Goal: Task Accomplishment & Management: Use online tool/utility

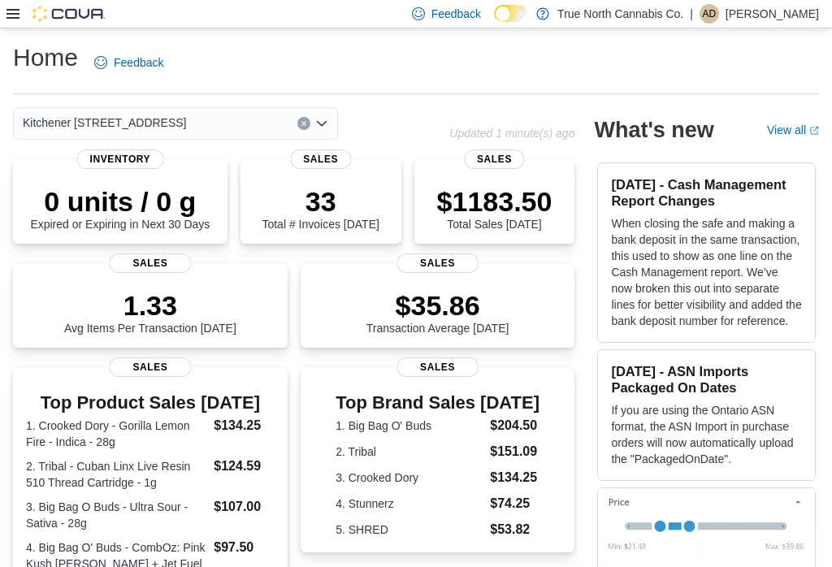
click at [7, 18] on icon at bounding box center [13, 14] width 13 height 10
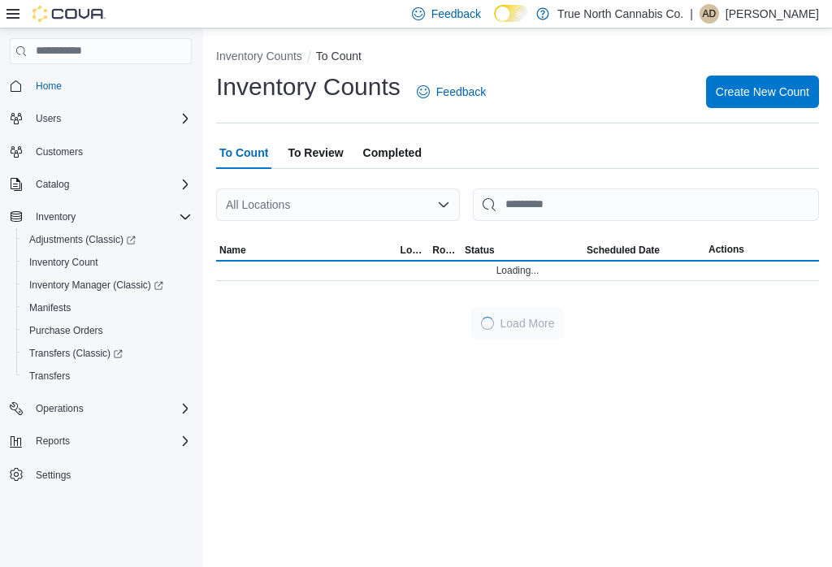
click at [9, 20] on icon at bounding box center [13, 13] width 13 height 13
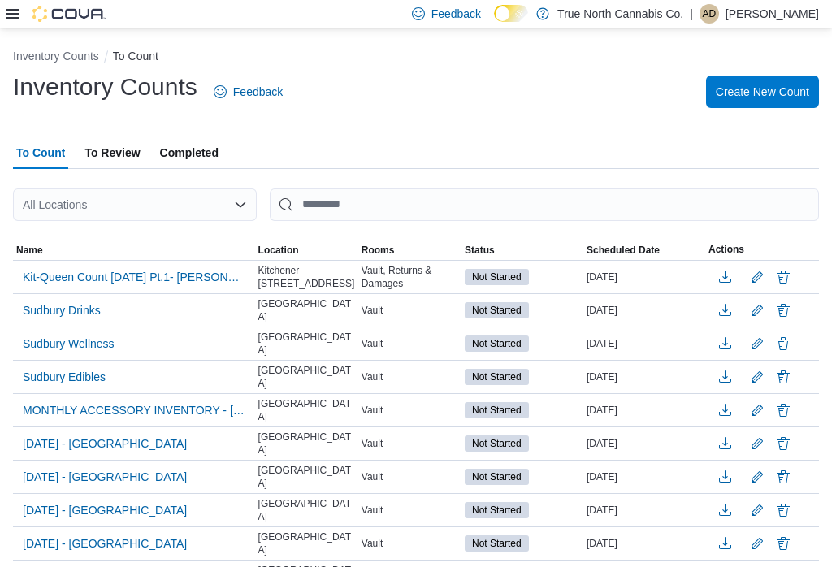
click at [132, 282] on span "Kit-Queen Count [DATE] Pt.1- [PERSON_NAME]" at bounding box center [134, 277] width 223 height 16
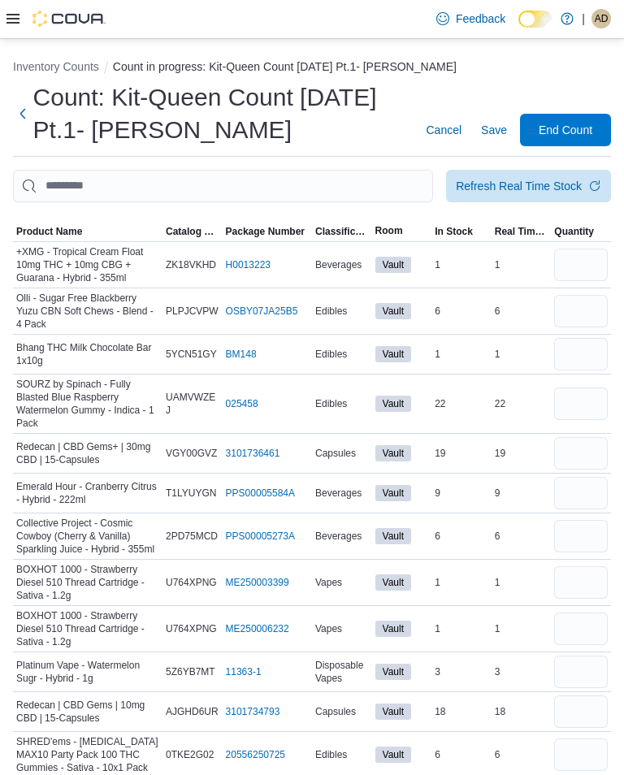
click at [342, 229] on span "Classification" at bounding box center [342, 231] width 54 height 13
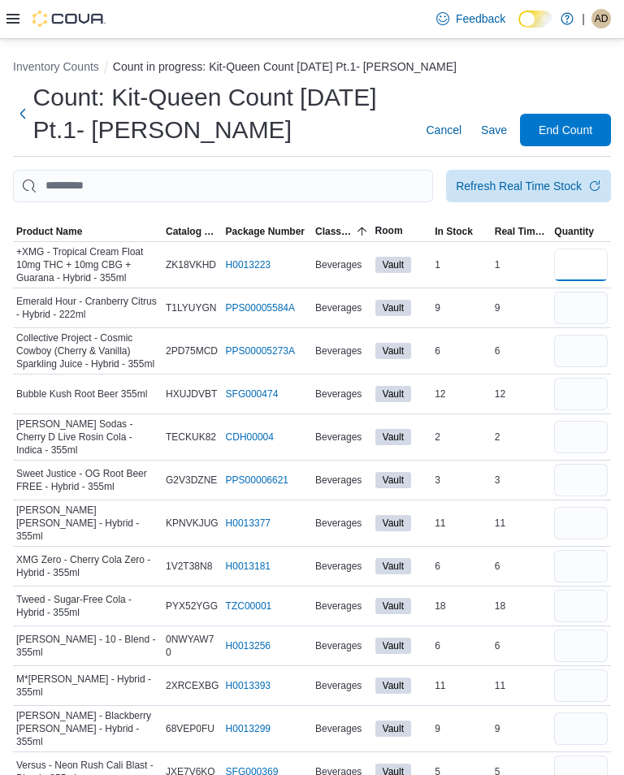
click at [583, 260] on input "number" at bounding box center [581, 265] width 54 height 33
type input "*"
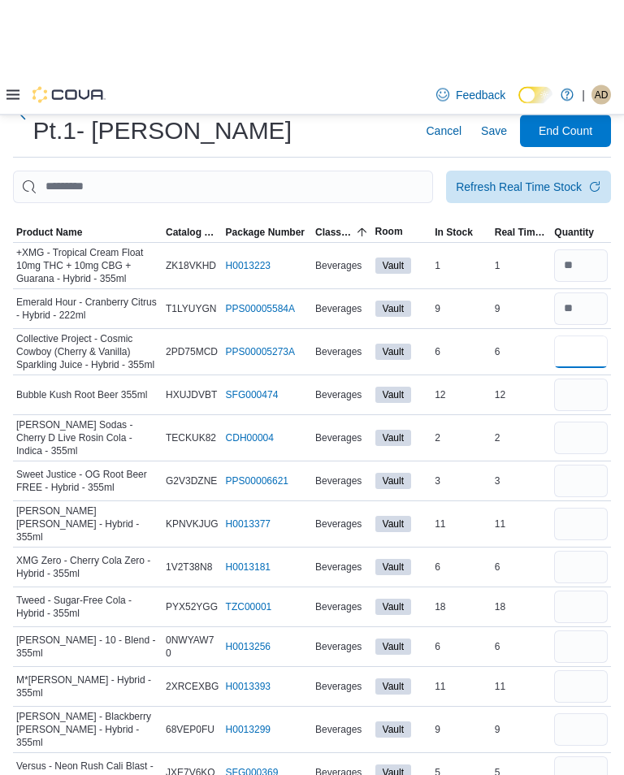
scroll to position [76, 0]
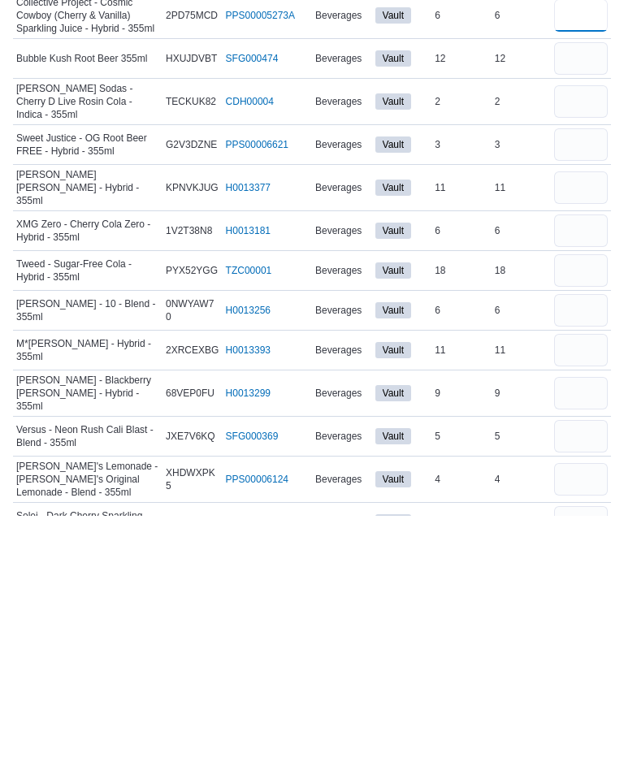
type input "*"
type input "**"
type input "*"
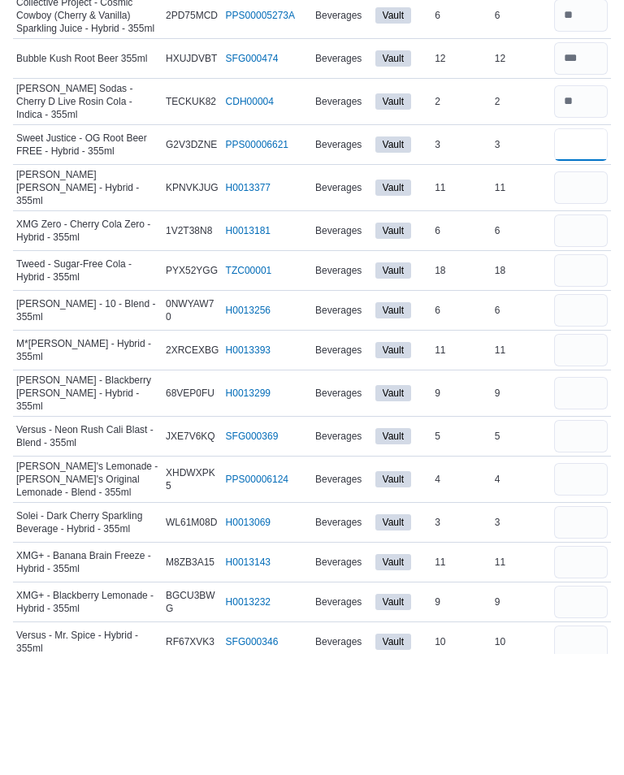
scroll to position [217, 0]
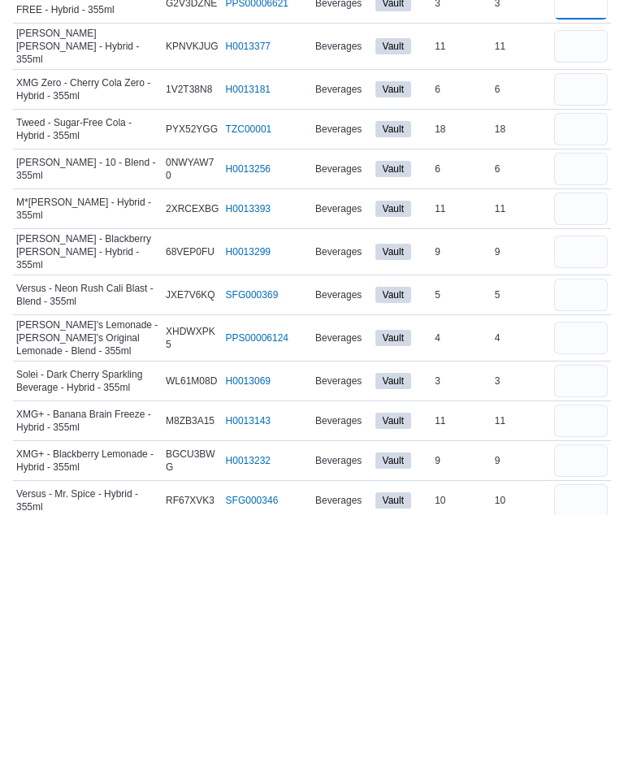
type input "*"
type input "**"
type input "*"
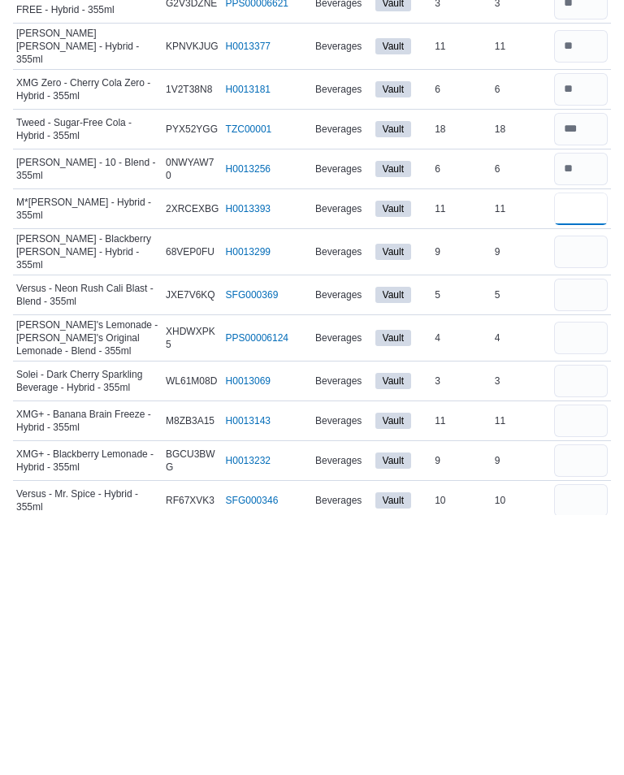
type input "**"
type input "*"
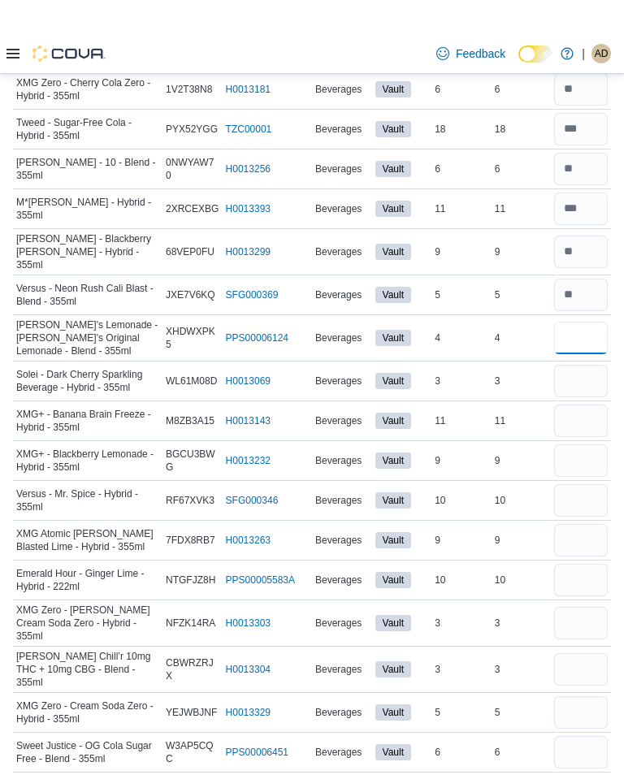
scroll to position [514, 0]
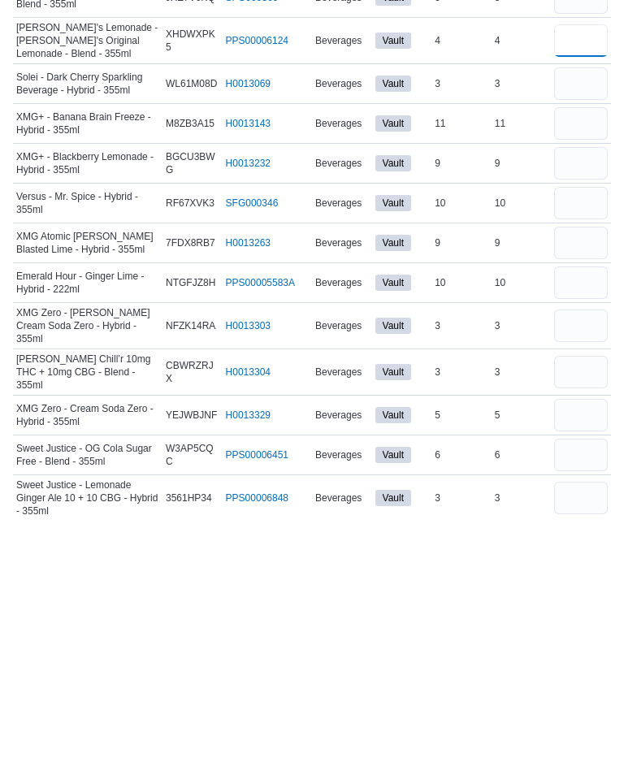
type input "*"
type input "**"
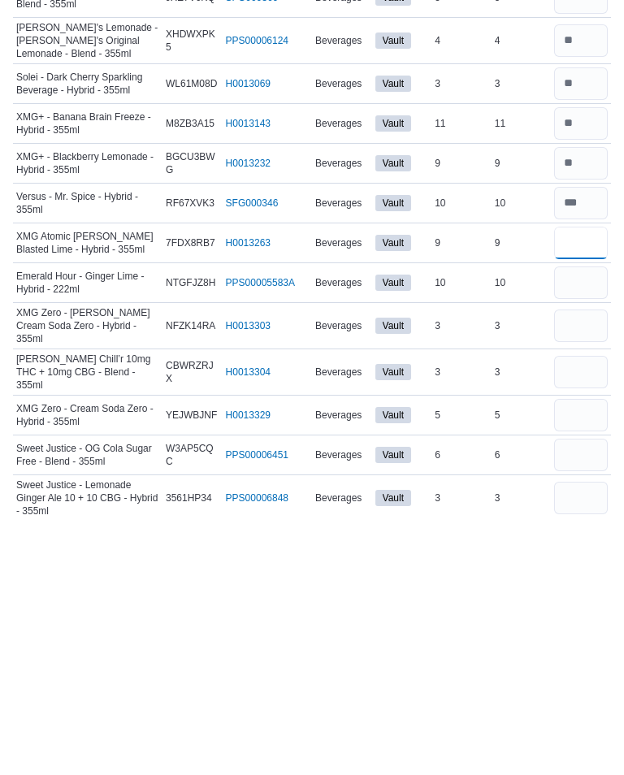
type input "*"
type input "**"
type input "*"
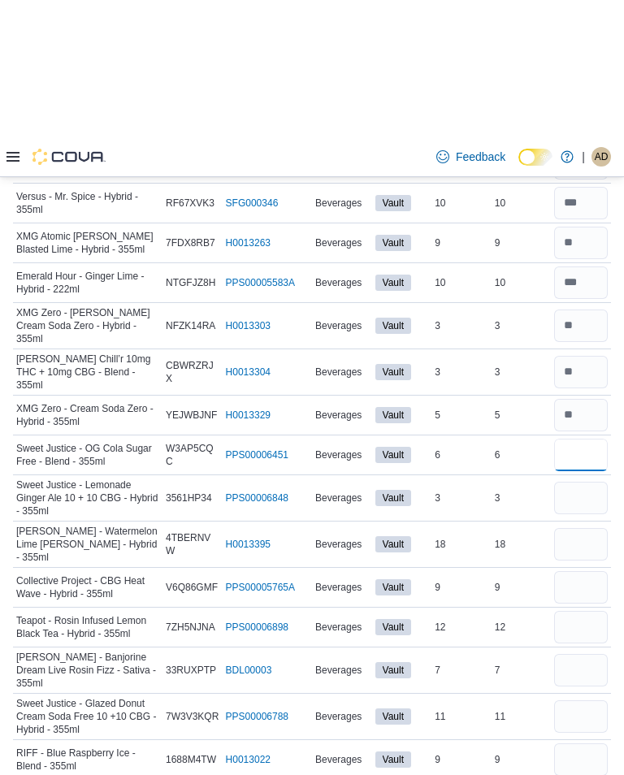
scroll to position [913, 0]
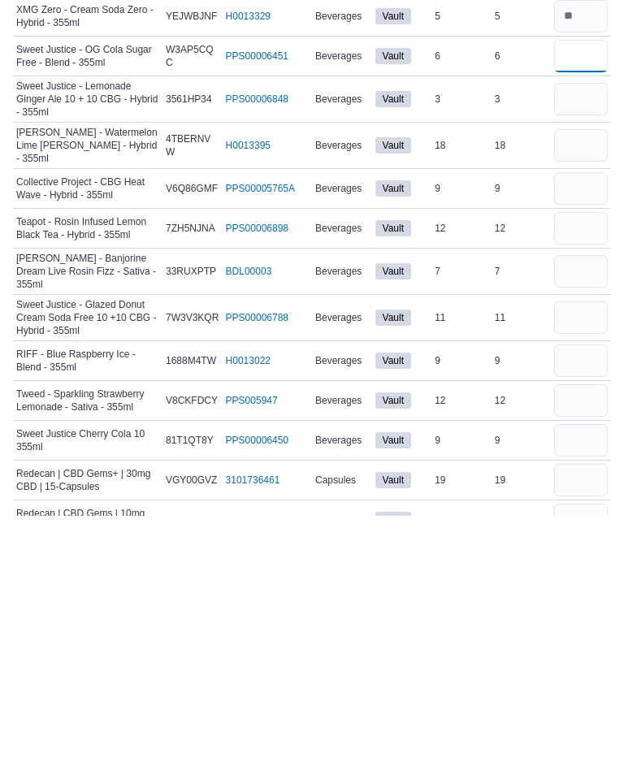
type input "*"
type input "**"
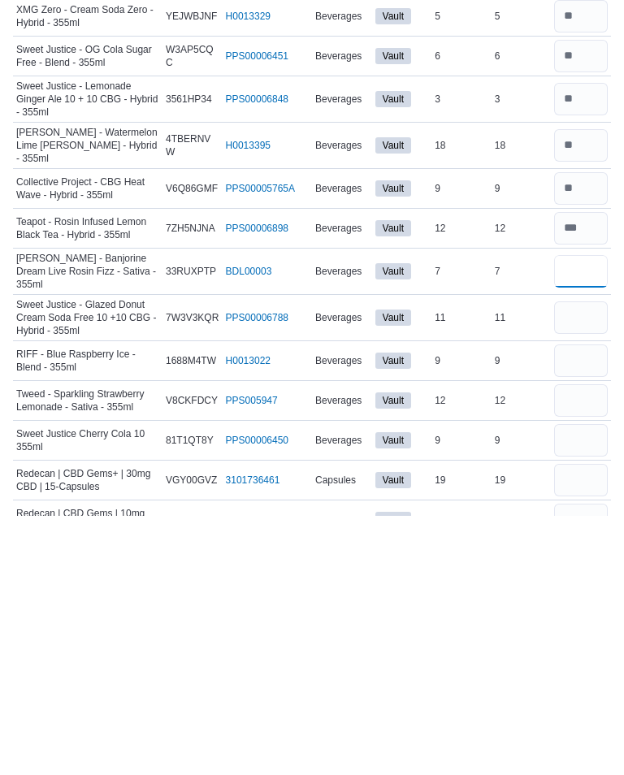
type input "*"
type input "**"
type input "*"
type input "**"
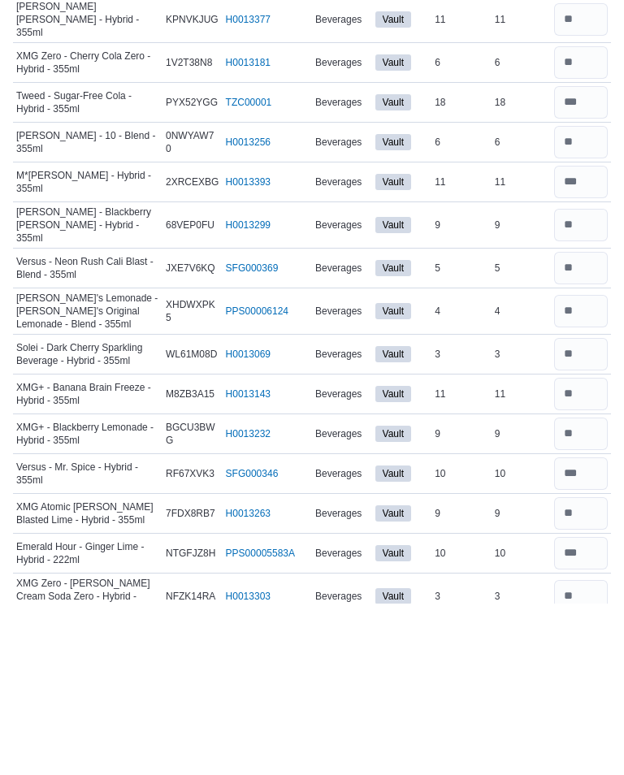
scroll to position [334, 0]
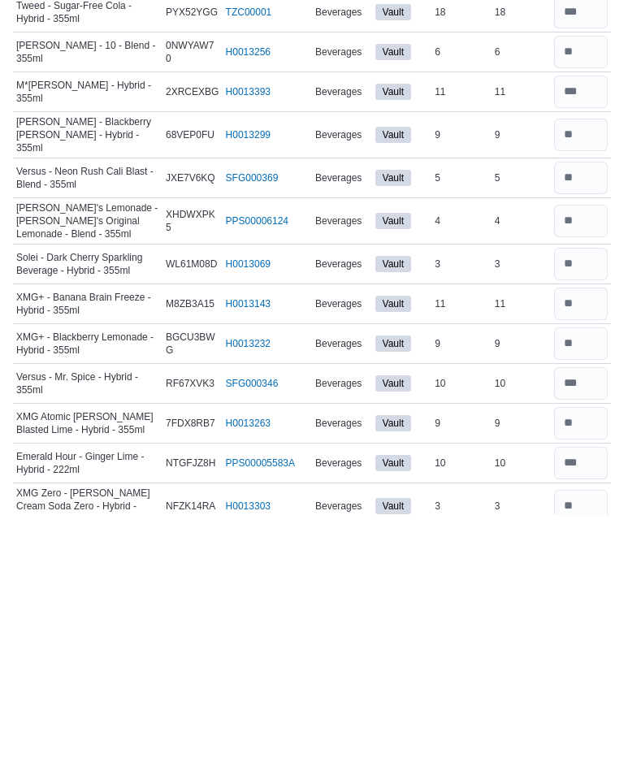
type input "*"
click at [590, 548] on input "number" at bounding box center [581, 564] width 54 height 33
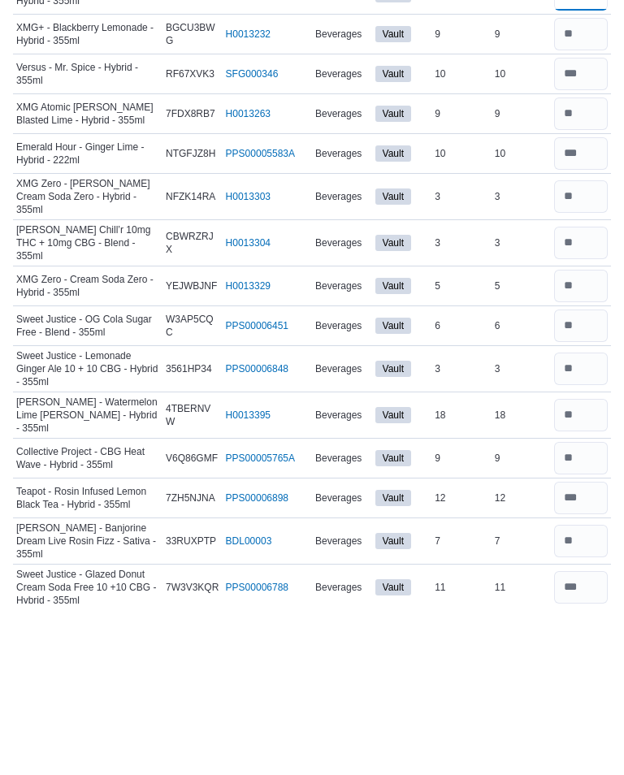
scroll to position [735, 0]
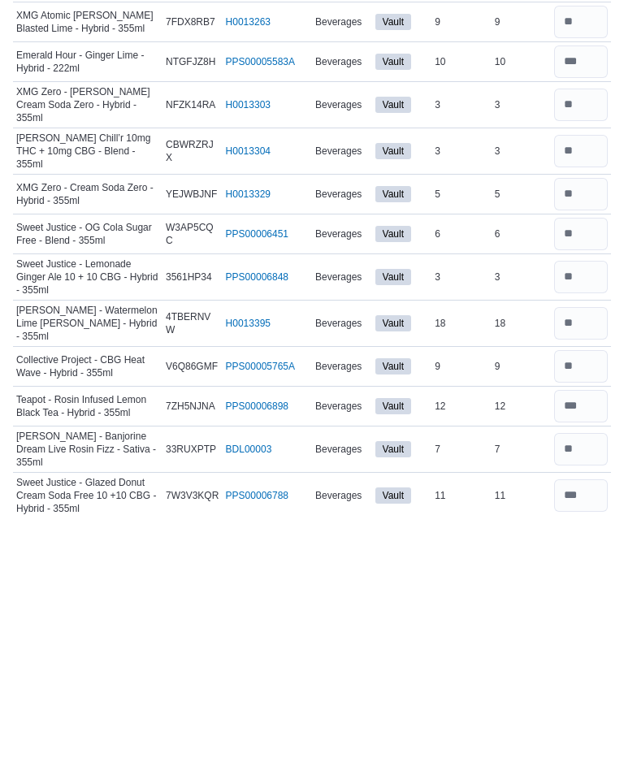
type input "**"
click at [591, 566] on input "number" at bounding box center [581, 583] width 54 height 33
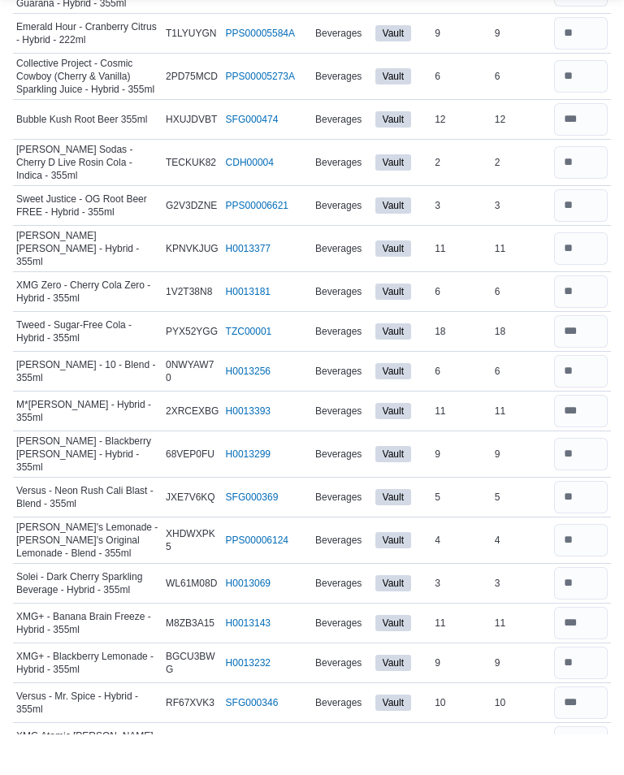
scroll to position [230, 0]
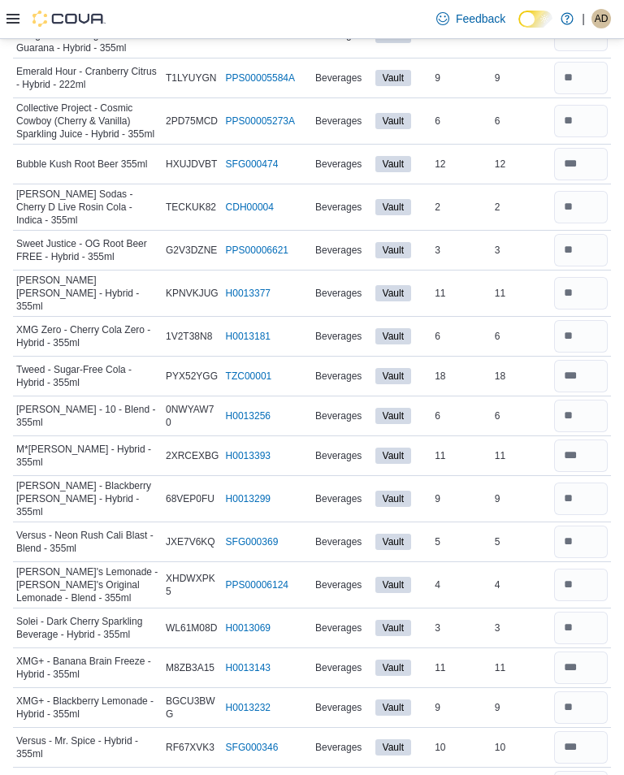
type input "**"
click at [588, 284] on input "number" at bounding box center [581, 293] width 54 height 33
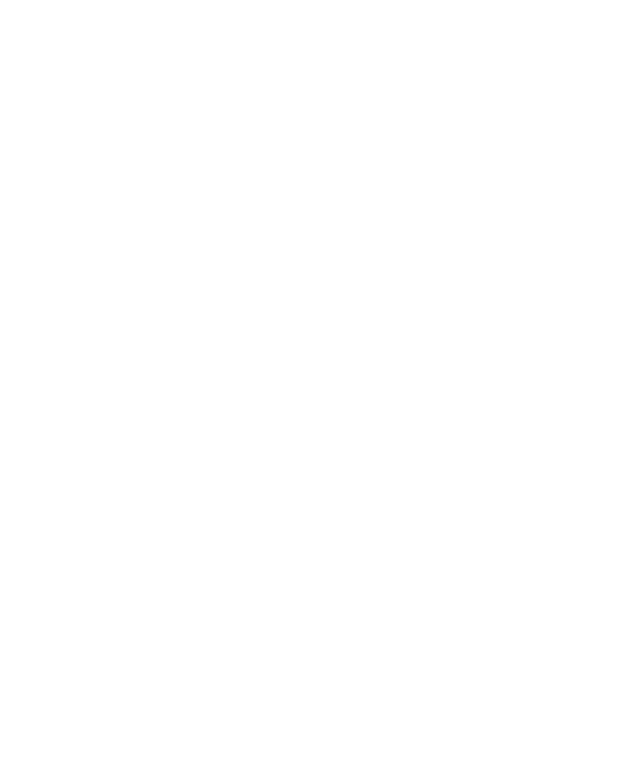
scroll to position [1143, 0]
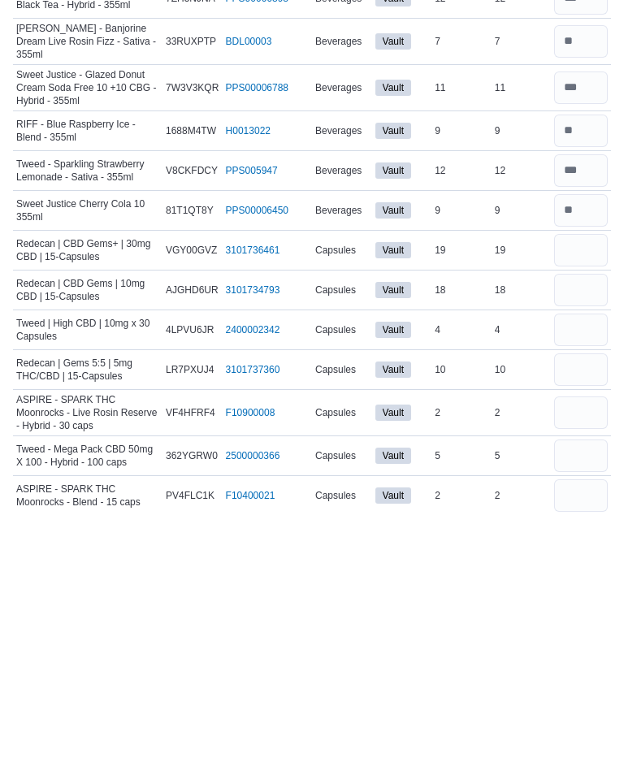
type input "**"
click at [591, 494] on input "number" at bounding box center [581, 510] width 54 height 33
type input "**"
type input "*"
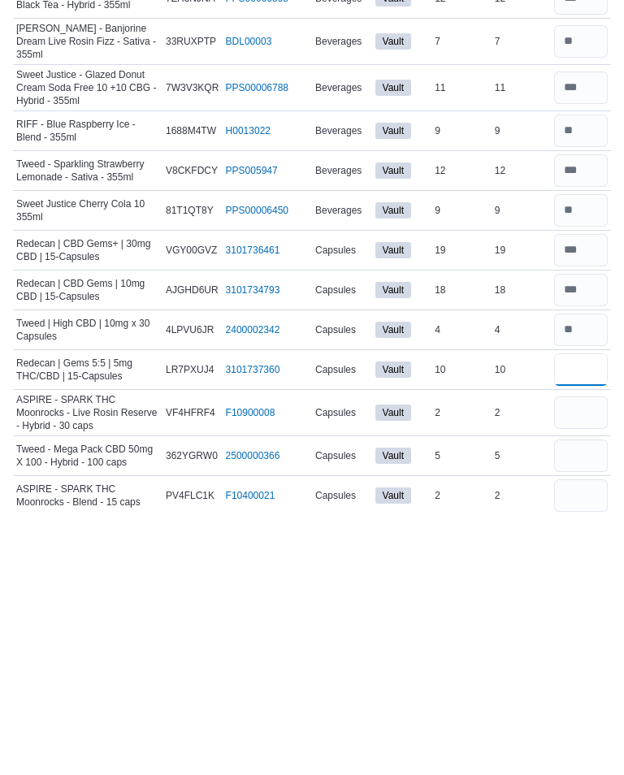
type input "**"
type input "*"
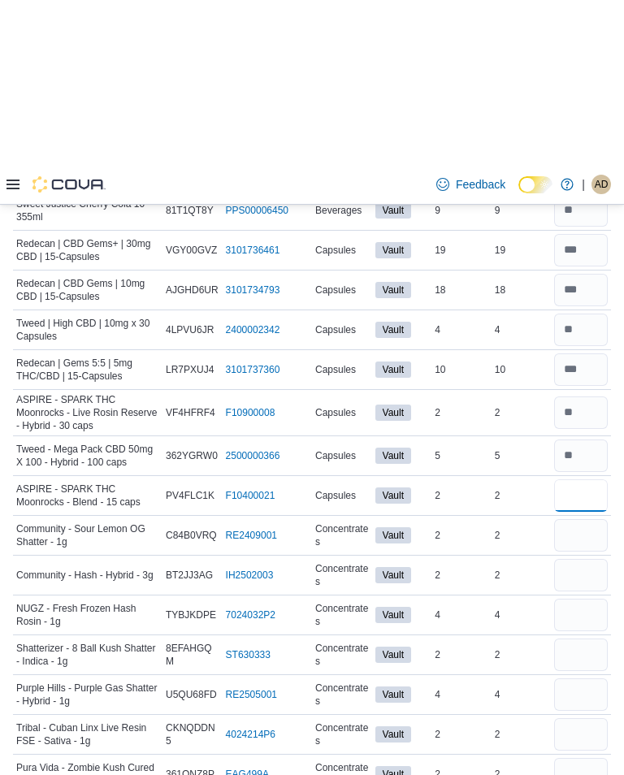
scroll to position [1575, 0]
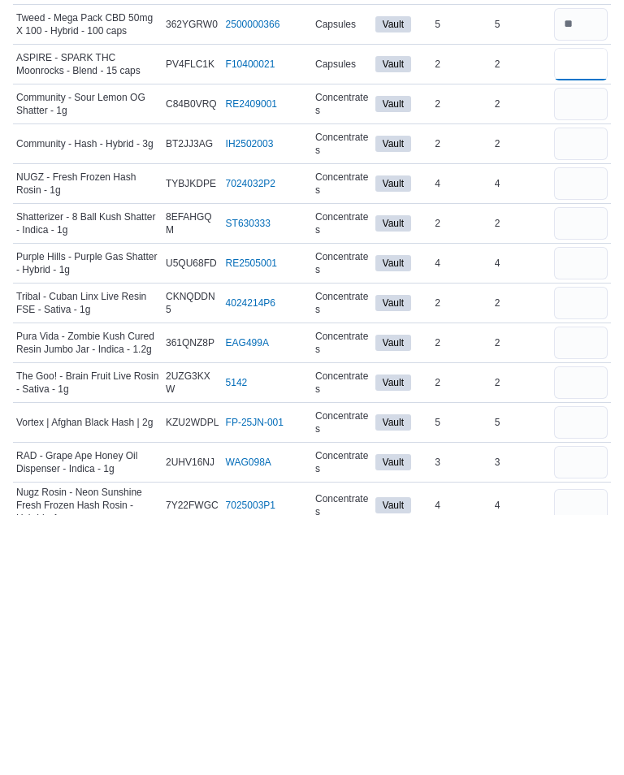
type input "*"
click at [590, 388] on input "number" at bounding box center [581, 404] width 54 height 33
type input "*"
click at [586, 566] on input "number" at bounding box center [581, 682] width 54 height 33
type input "*"
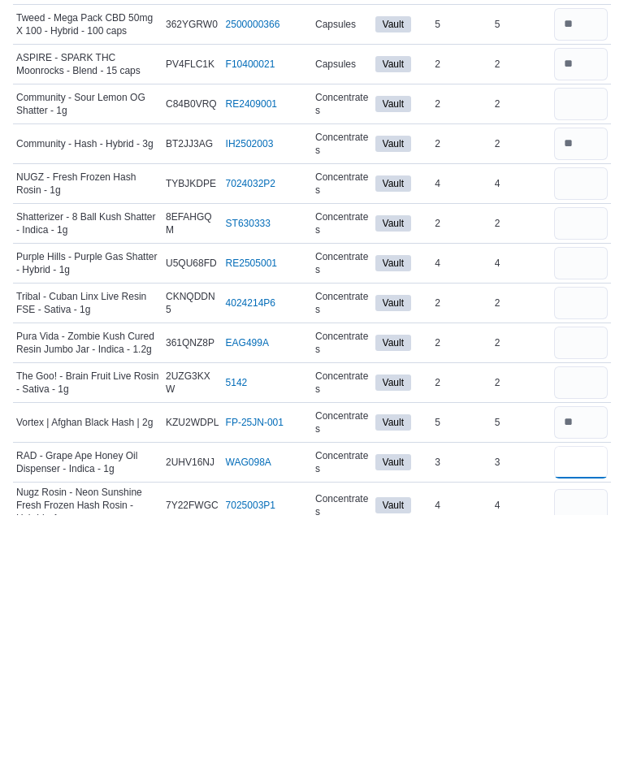
type input "*"
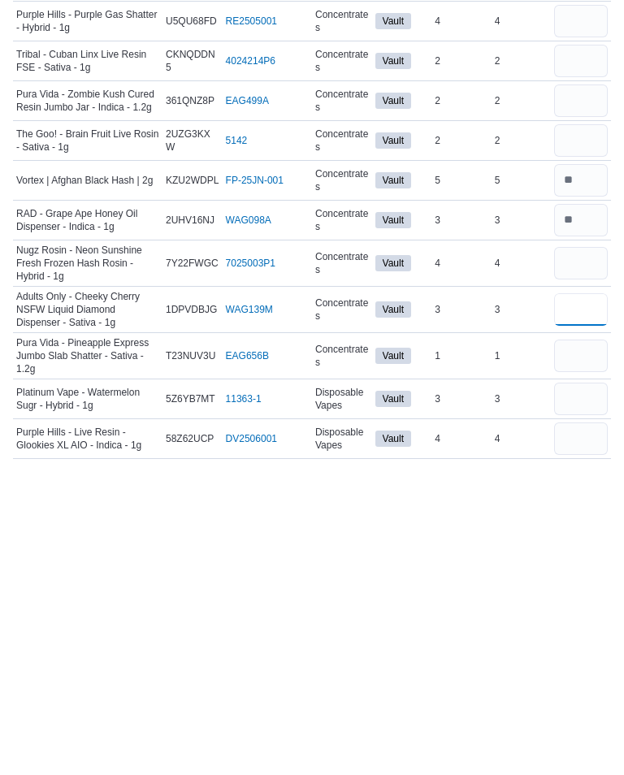
scroll to position [1760, 0]
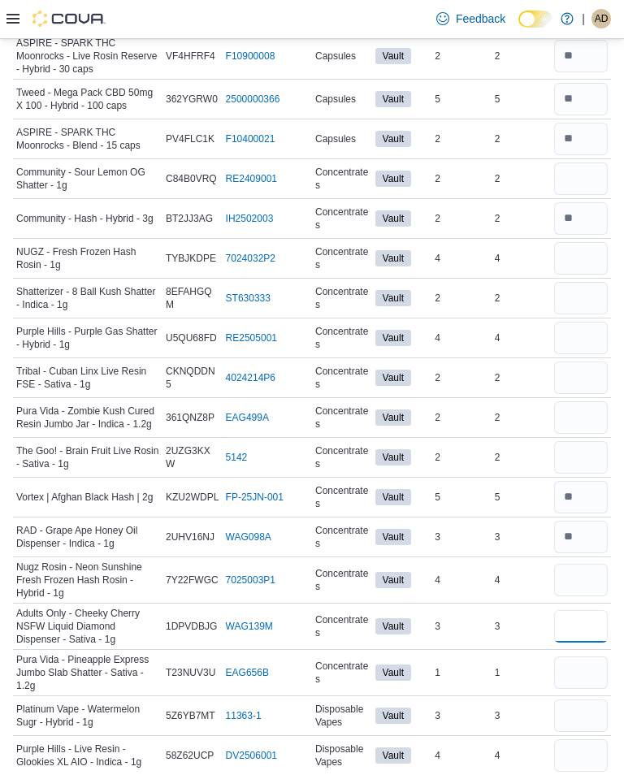
type input "*"
click at [590, 163] on input "number" at bounding box center [581, 179] width 54 height 33
type input "*"
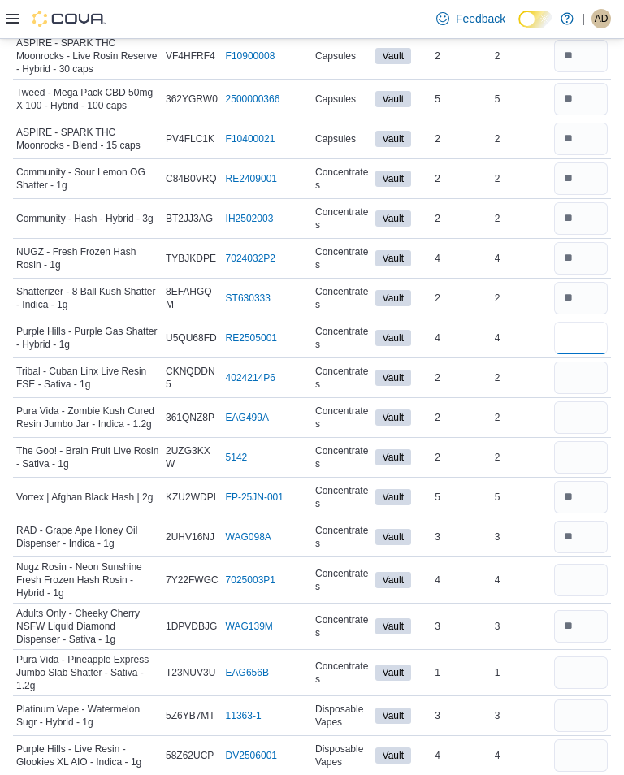
type input "*"
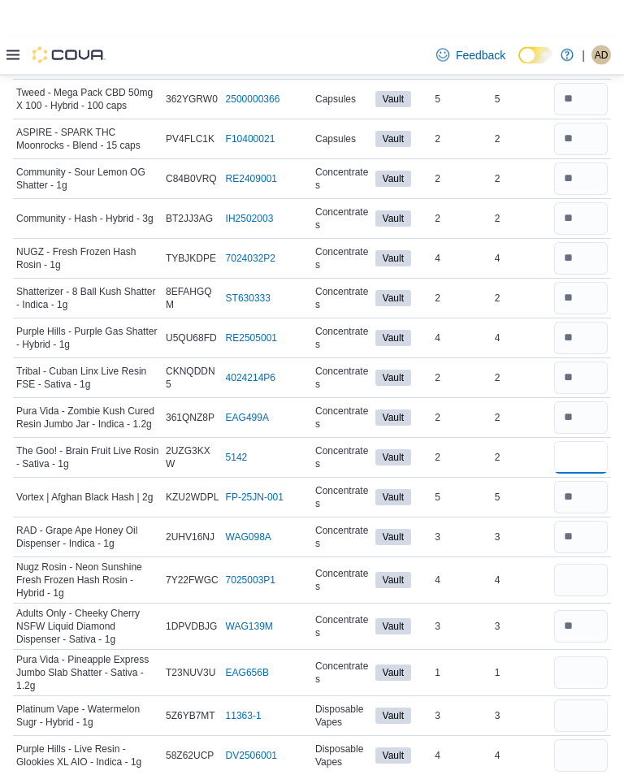
scroll to position [1797, 0]
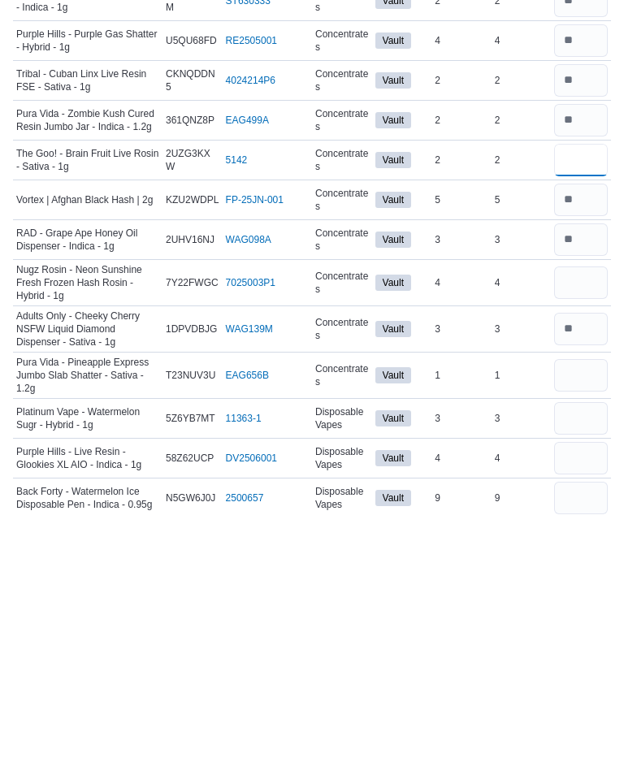
type input "*"
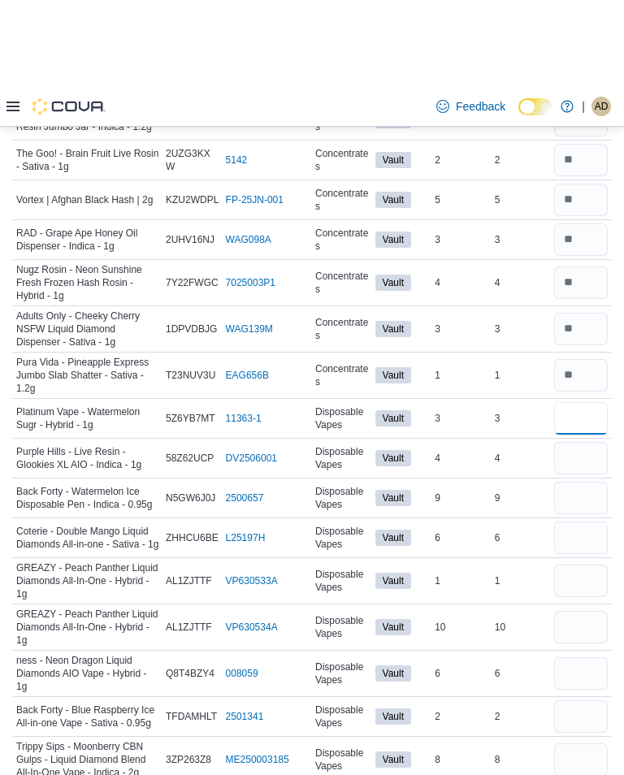
scroll to position [2146, 0]
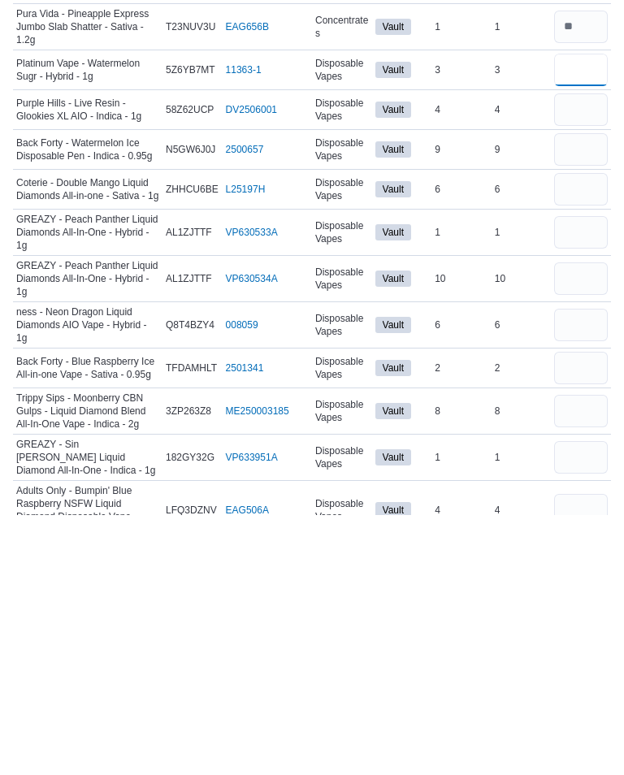
type input "*"
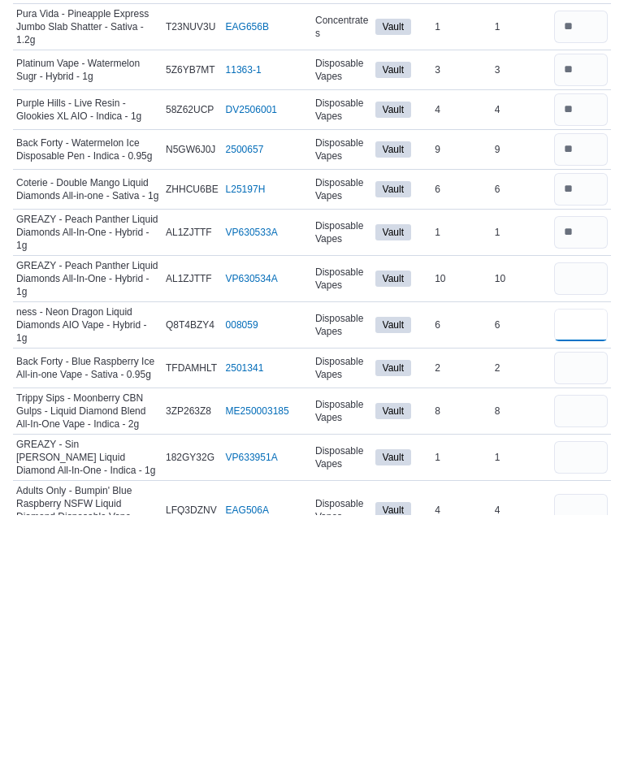
type input "*"
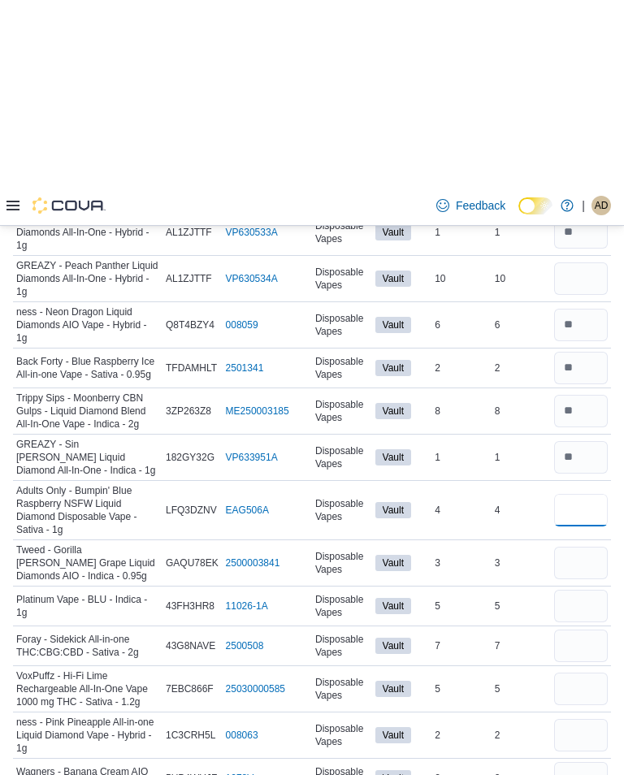
scroll to position [2595, 0]
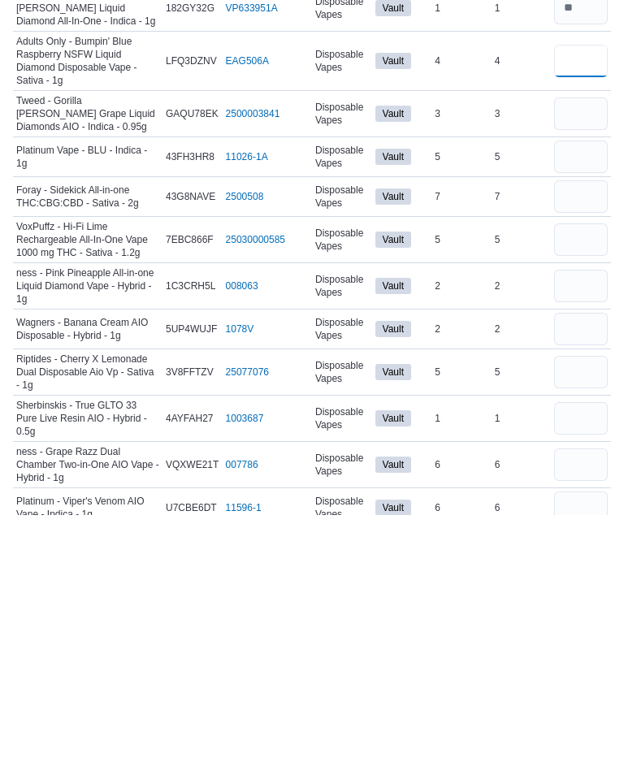
type input "*"
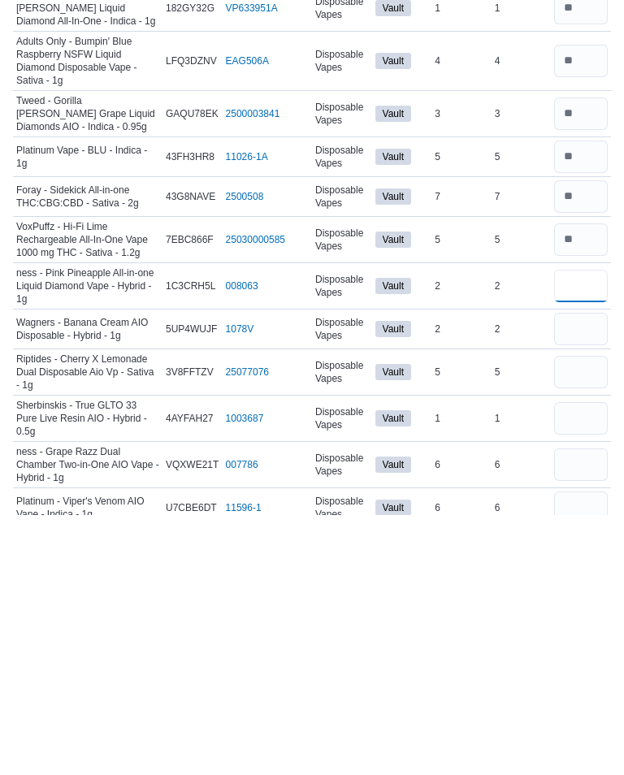
type input "*"
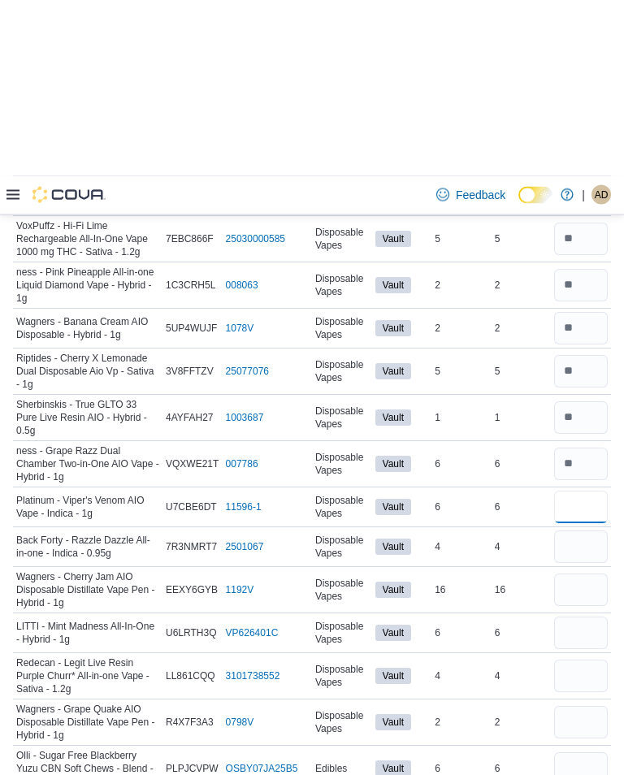
scroll to position [3039, 0]
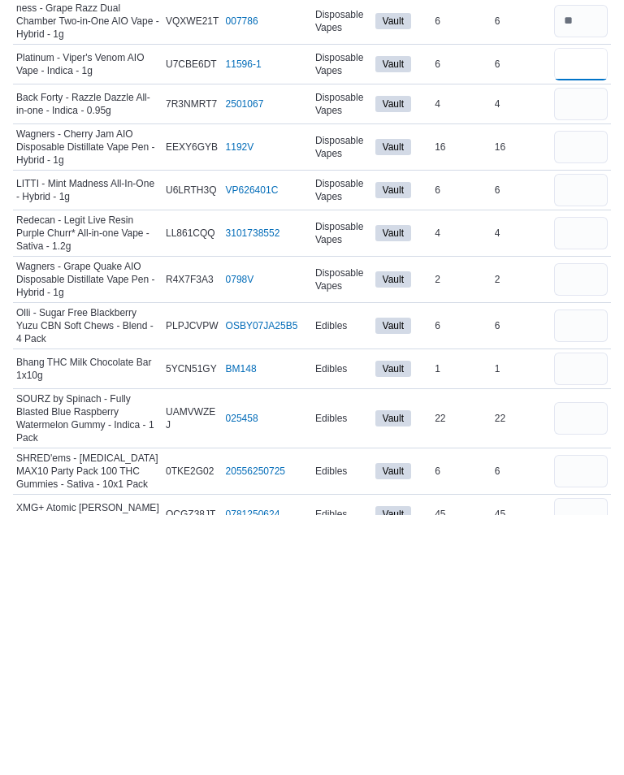
type input "*"
type input "**"
type input "*"
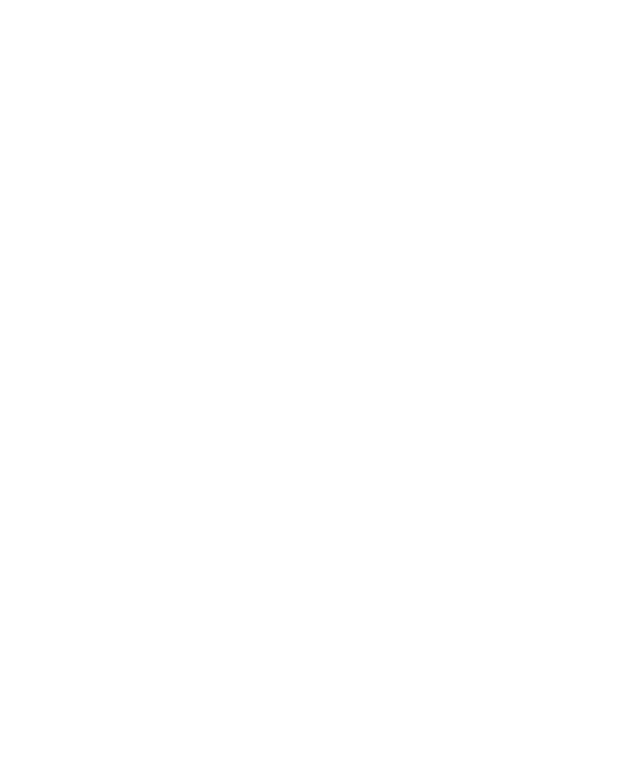
scroll to position [2190, 0]
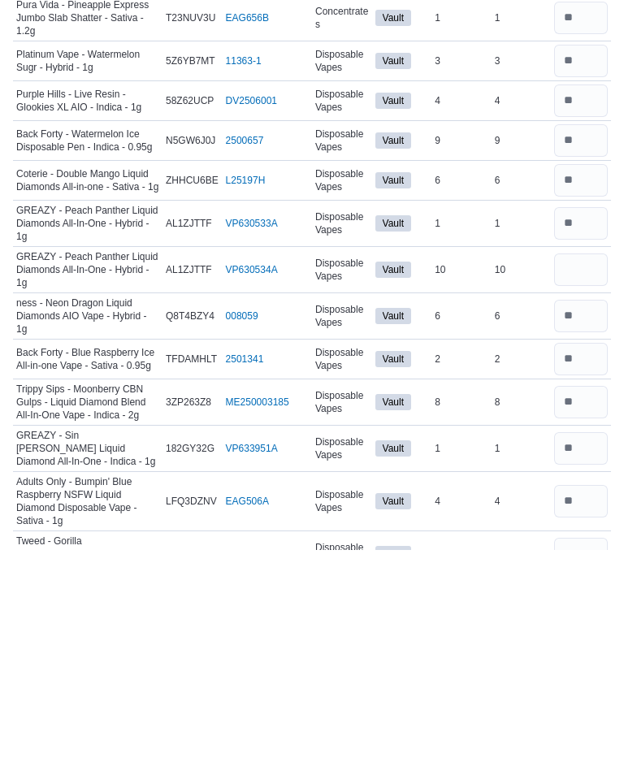
type input "*"
click at [595, 270] on input "number" at bounding box center [581, 286] width 54 height 33
type input "*"
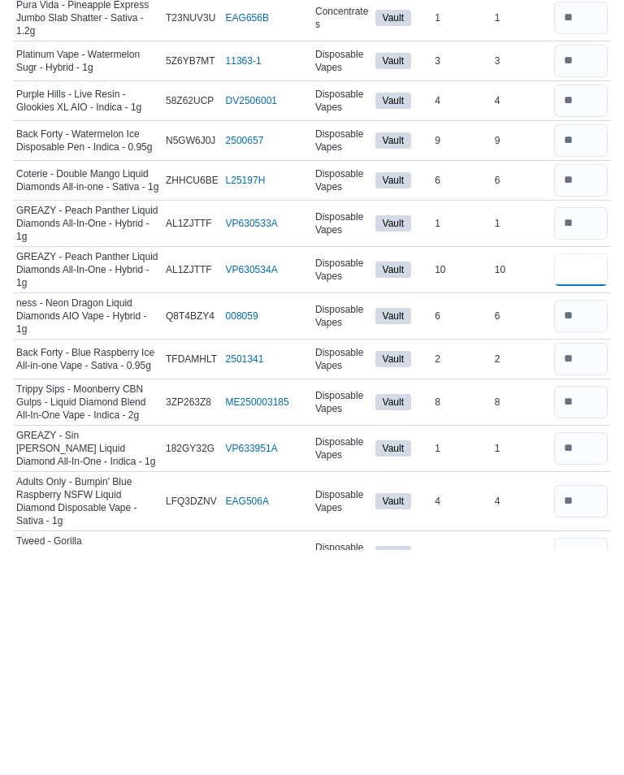
type input "**"
type input "*"
type input "**"
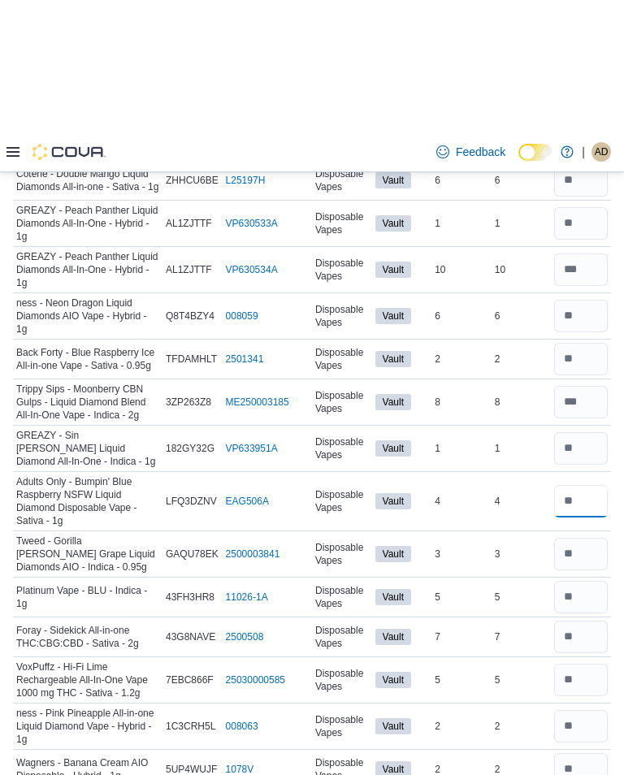
scroll to position [2553, 0]
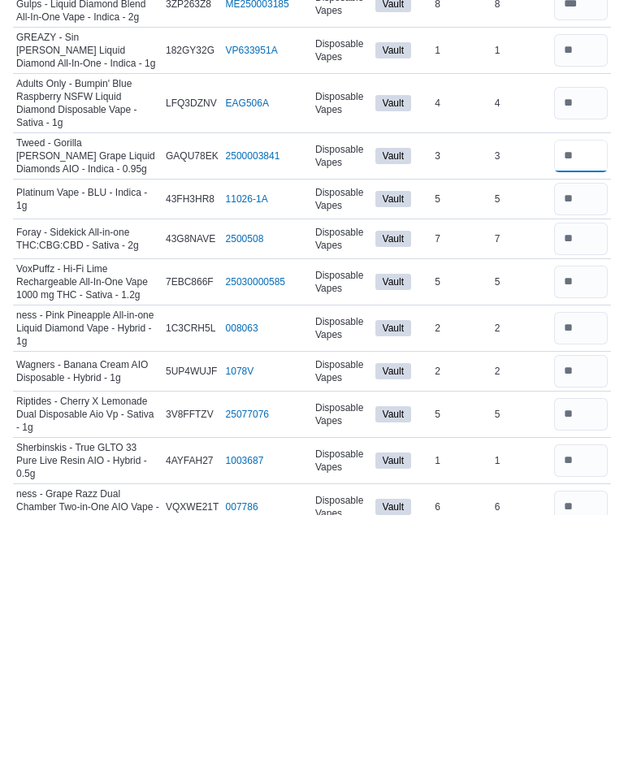
type input "*"
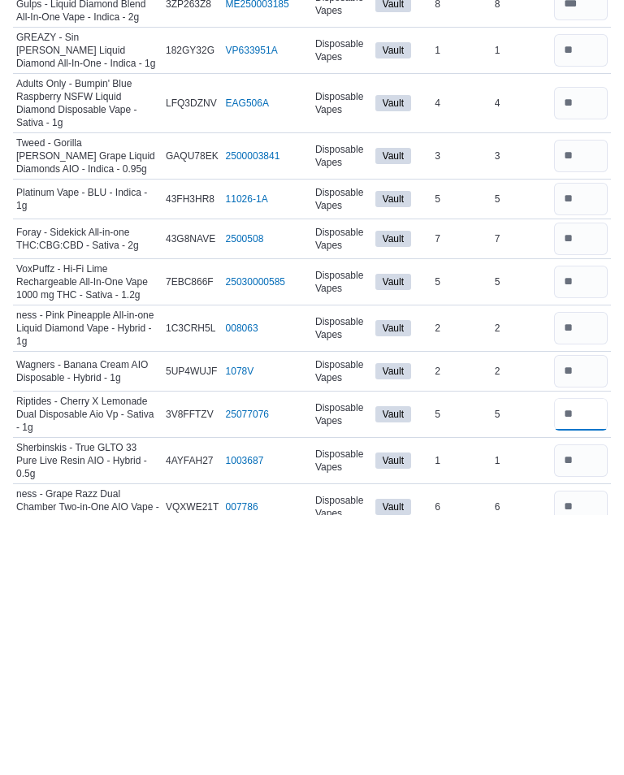
type input "*"
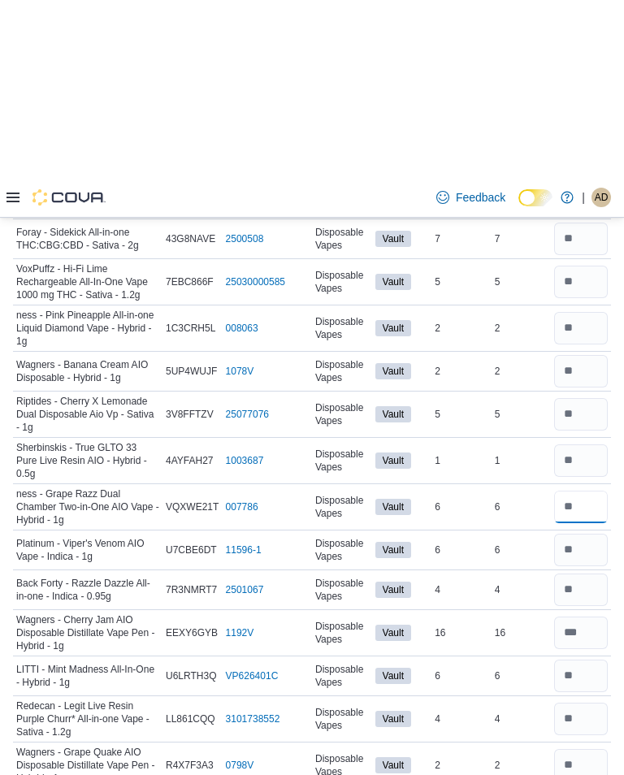
scroll to position [2996, 0]
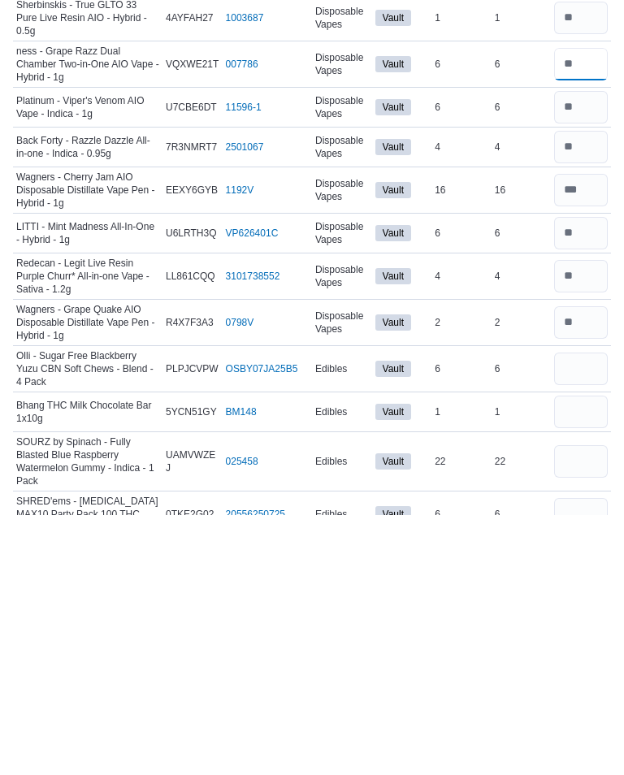
type input "*"
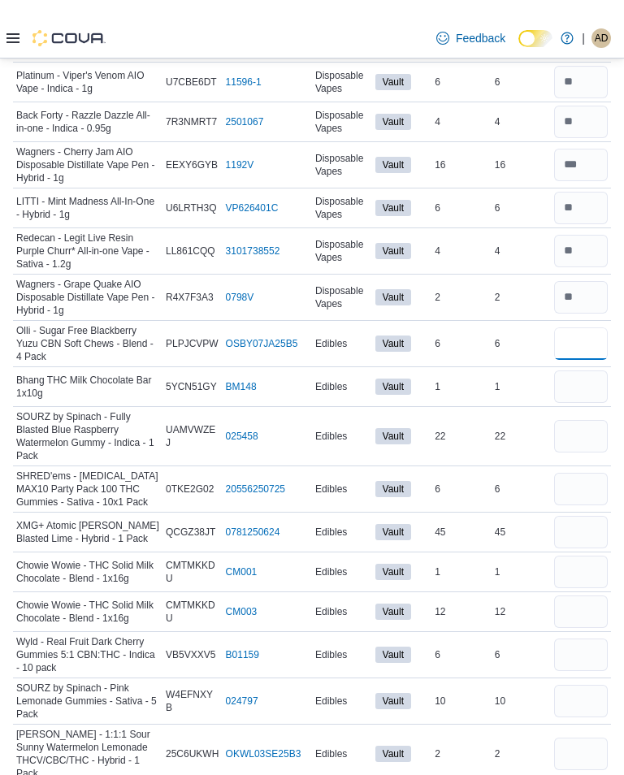
scroll to position [3301, 0]
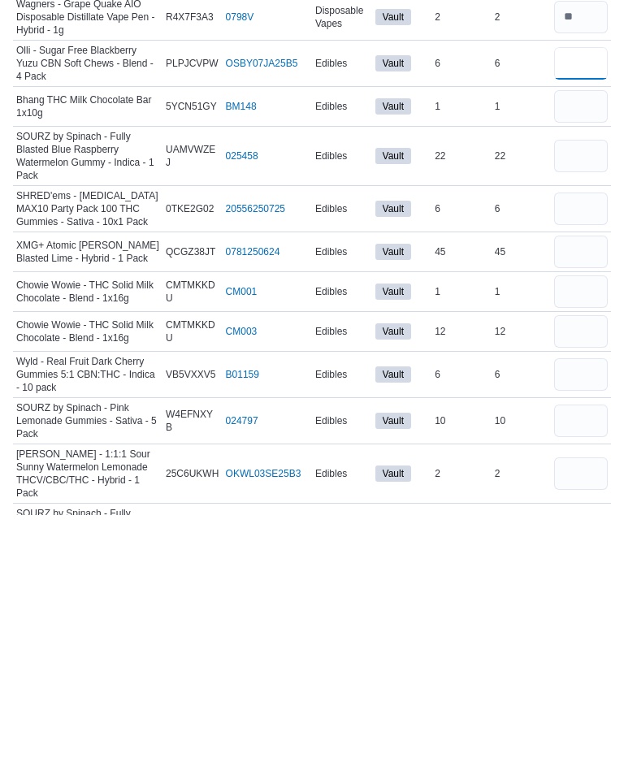
type input "*"
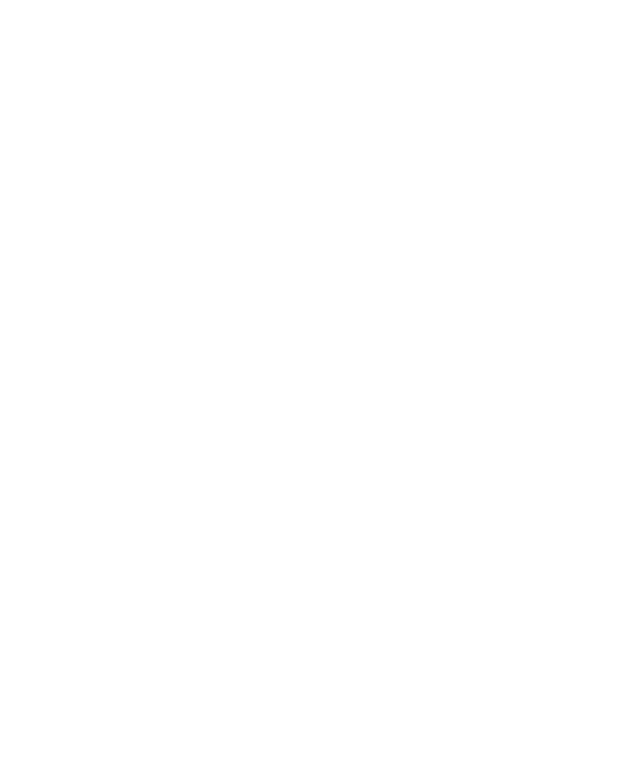
scroll to position [0, 0]
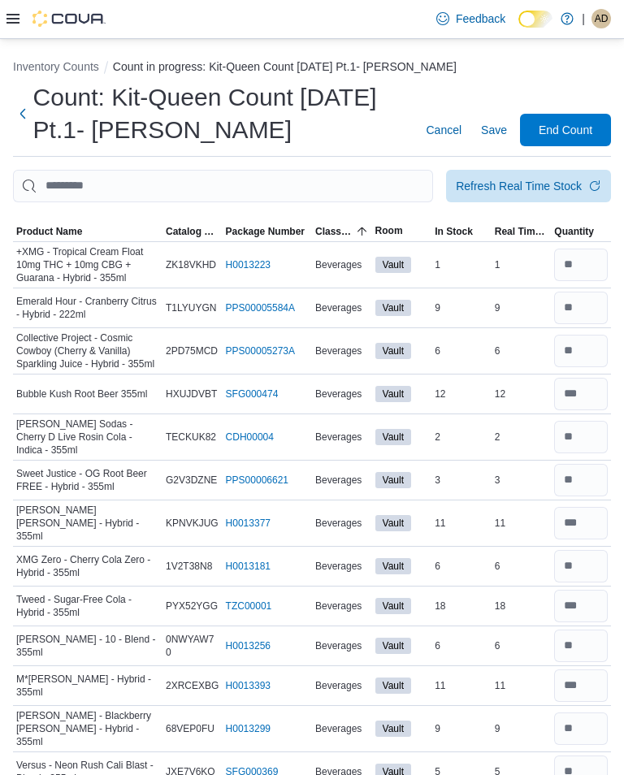
click at [561, 184] on div "Refresh Real Time Stock" at bounding box center [519, 186] width 126 height 16
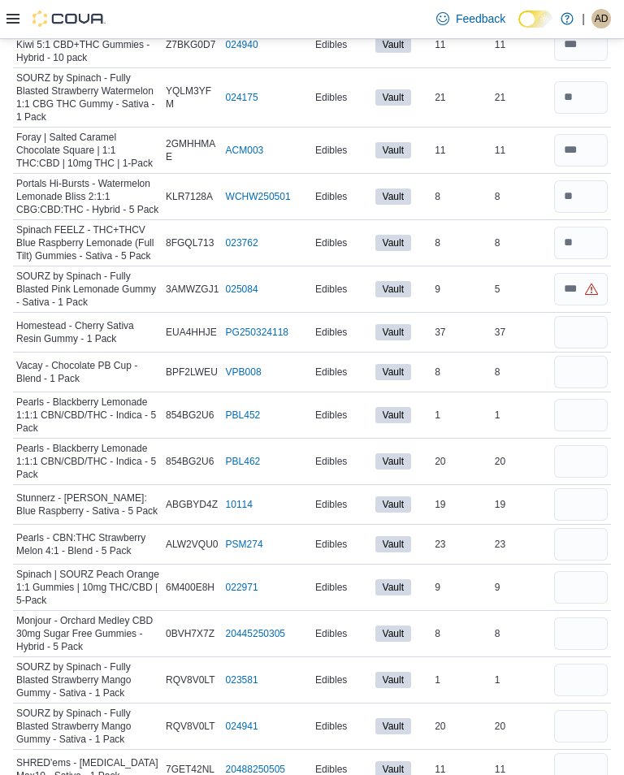
scroll to position [4850, 0]
click at [576, 274] on input "number" at bounding box center [581, 290] width 54 height 33
click at [587, 446] on input "number" at bounding box center [581, 462] width 54 height 33
click at [579, 400] on input "number" at bounding box center [581, 416] width 54 height 33
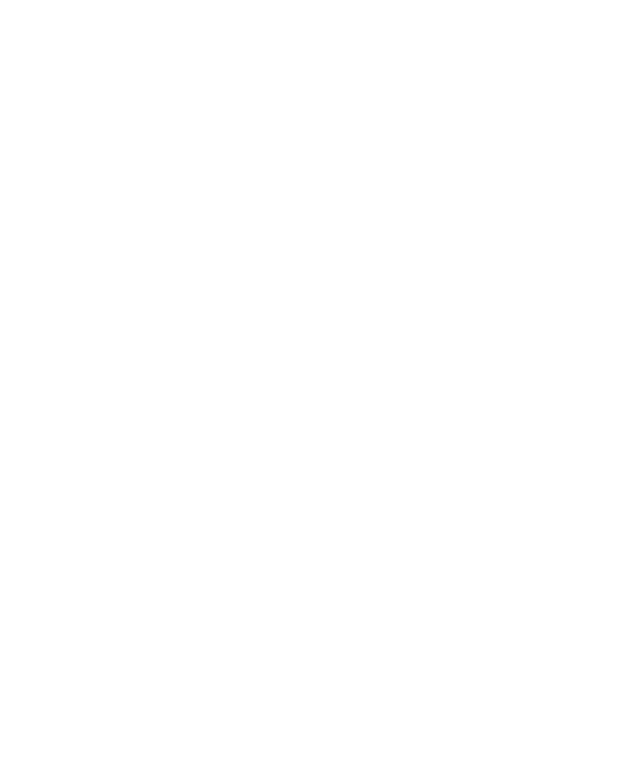
scroll to position [3399, 0]
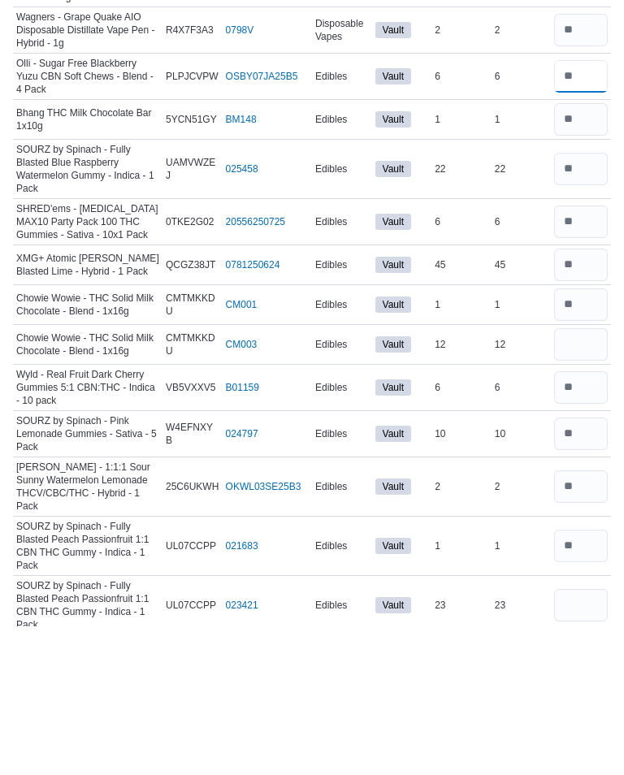
click at [586, 210] on input "number" at bounding box center [581, 226] width 54 height 33
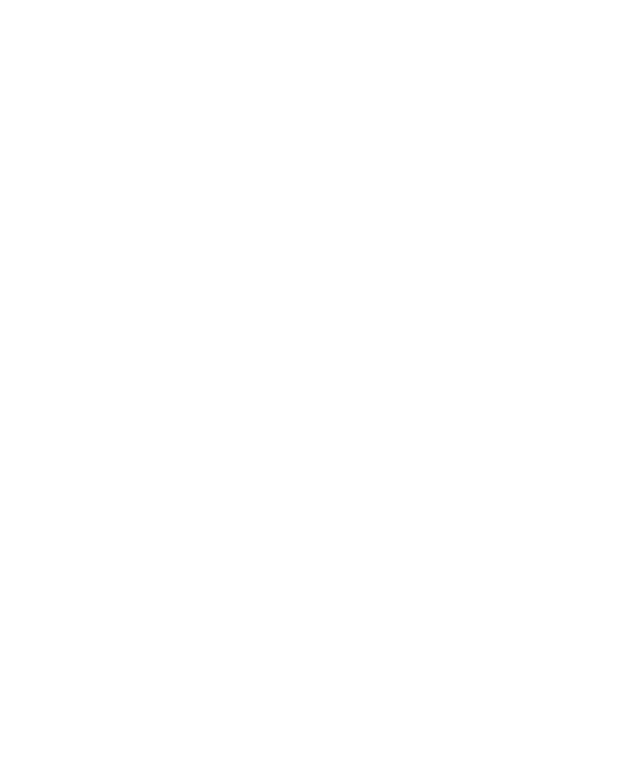
scroll to position [0, 0]
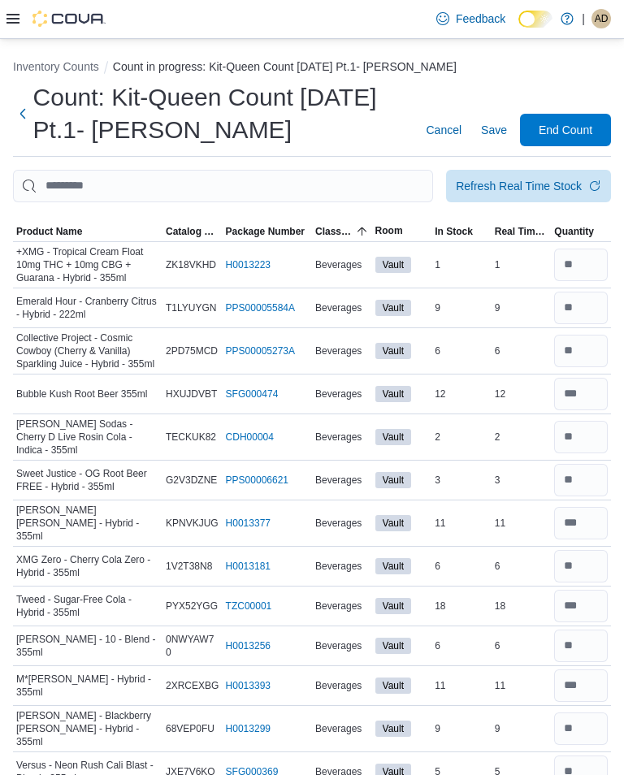
click at [531, 182] on div "Refresh Real Time Stock" at bounding box center [519, 186] width 126 height 16
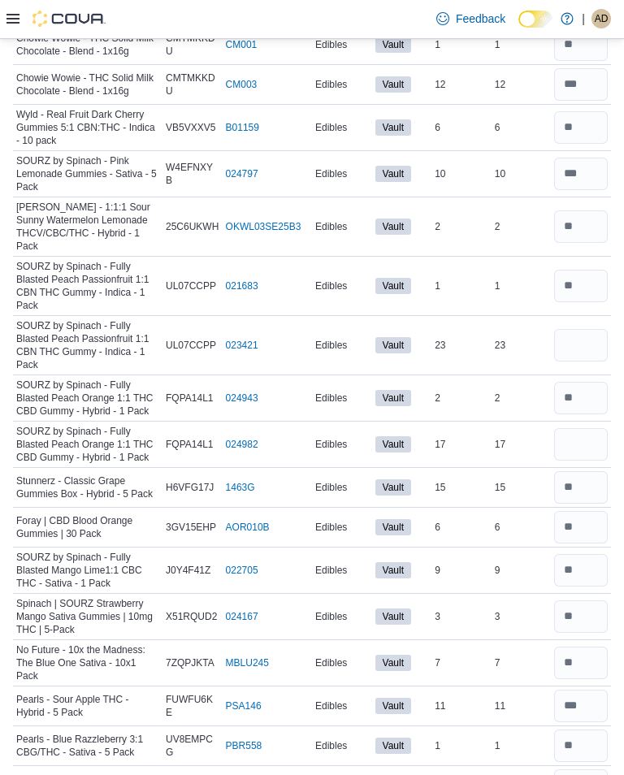
scroll to position [3809, 0]
click at [590, 328] on input "number" at bounding box center [581, 344] width 54 height 33
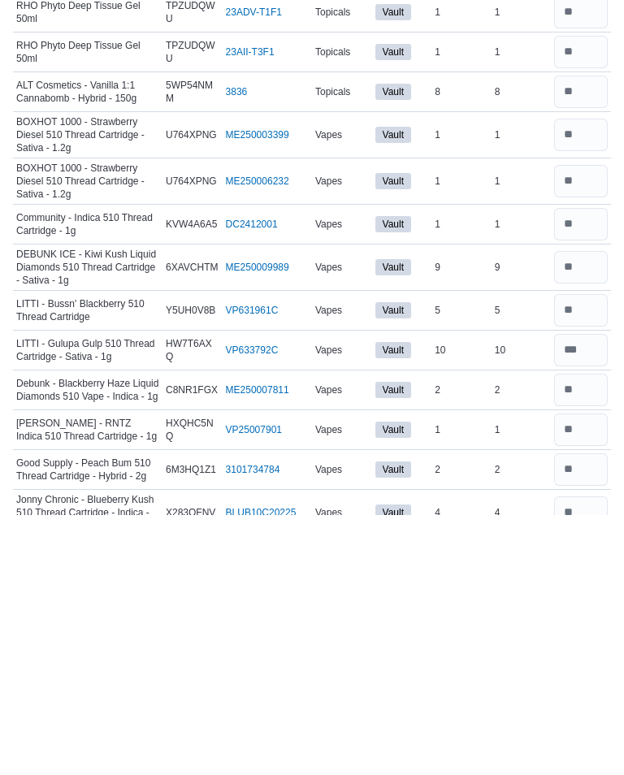
scroll to position [6103, 0]
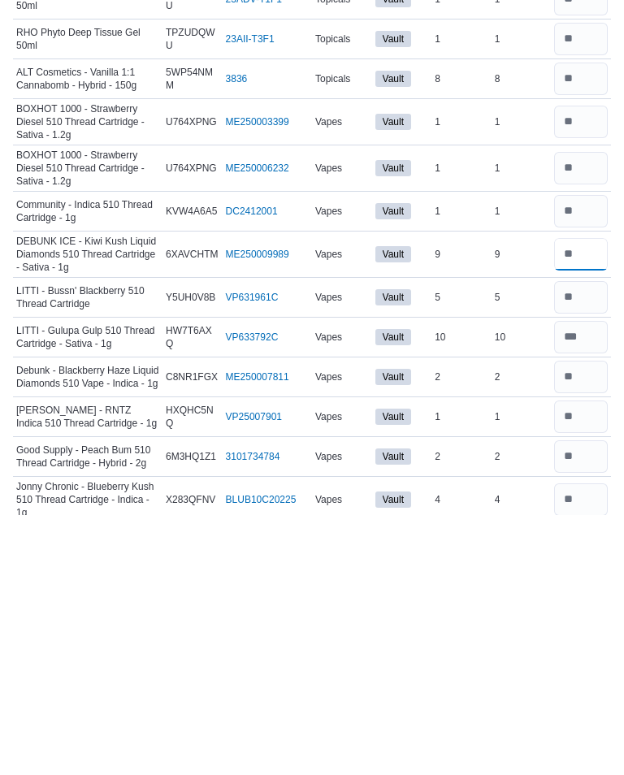
click at [592, 498] on input "number" at bounding box center [581, 514] width 54 height 33
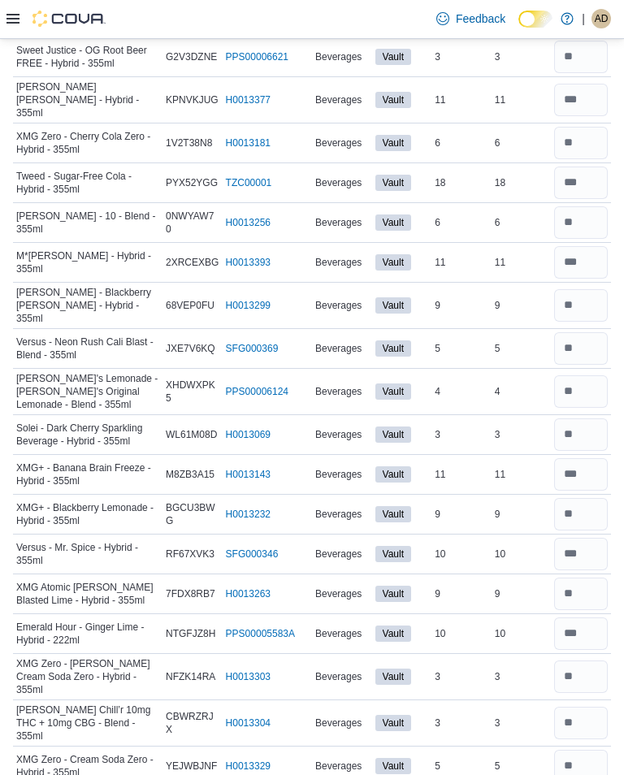
scroll to position [0, 0]
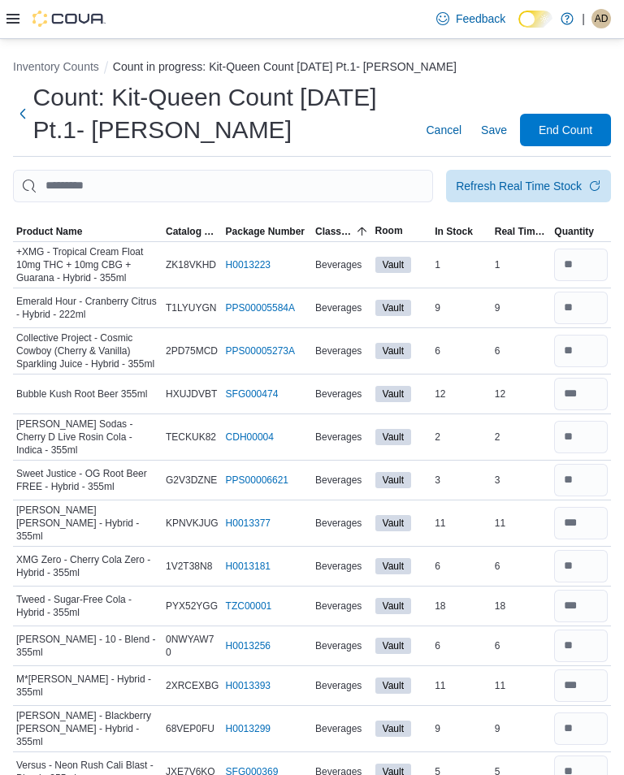
click at [572, 129] on span "End Count" at bounding box center [566, 130] width 54 height 16
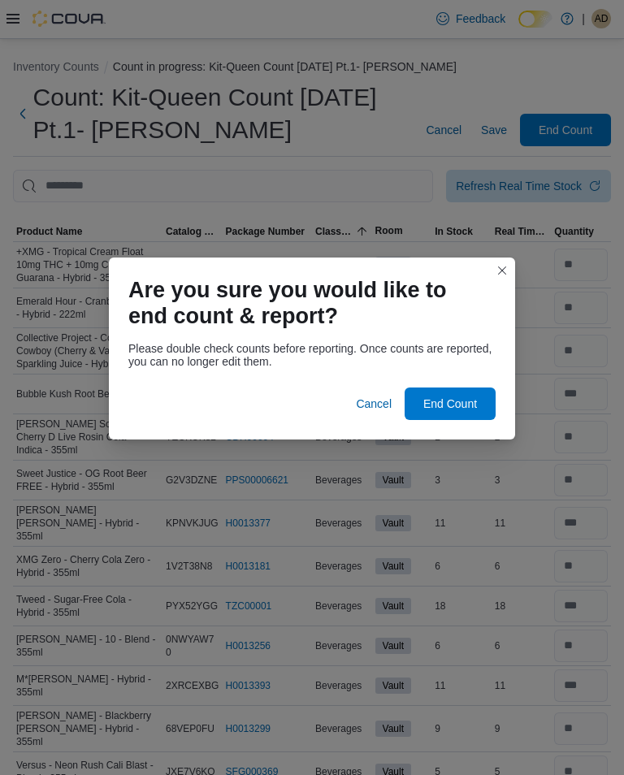
click at [456, 401] on span "End Count" at bounding box center [450, 404] width 54 height 16
